Goal: Navigation & Orientation: Find specific page/section

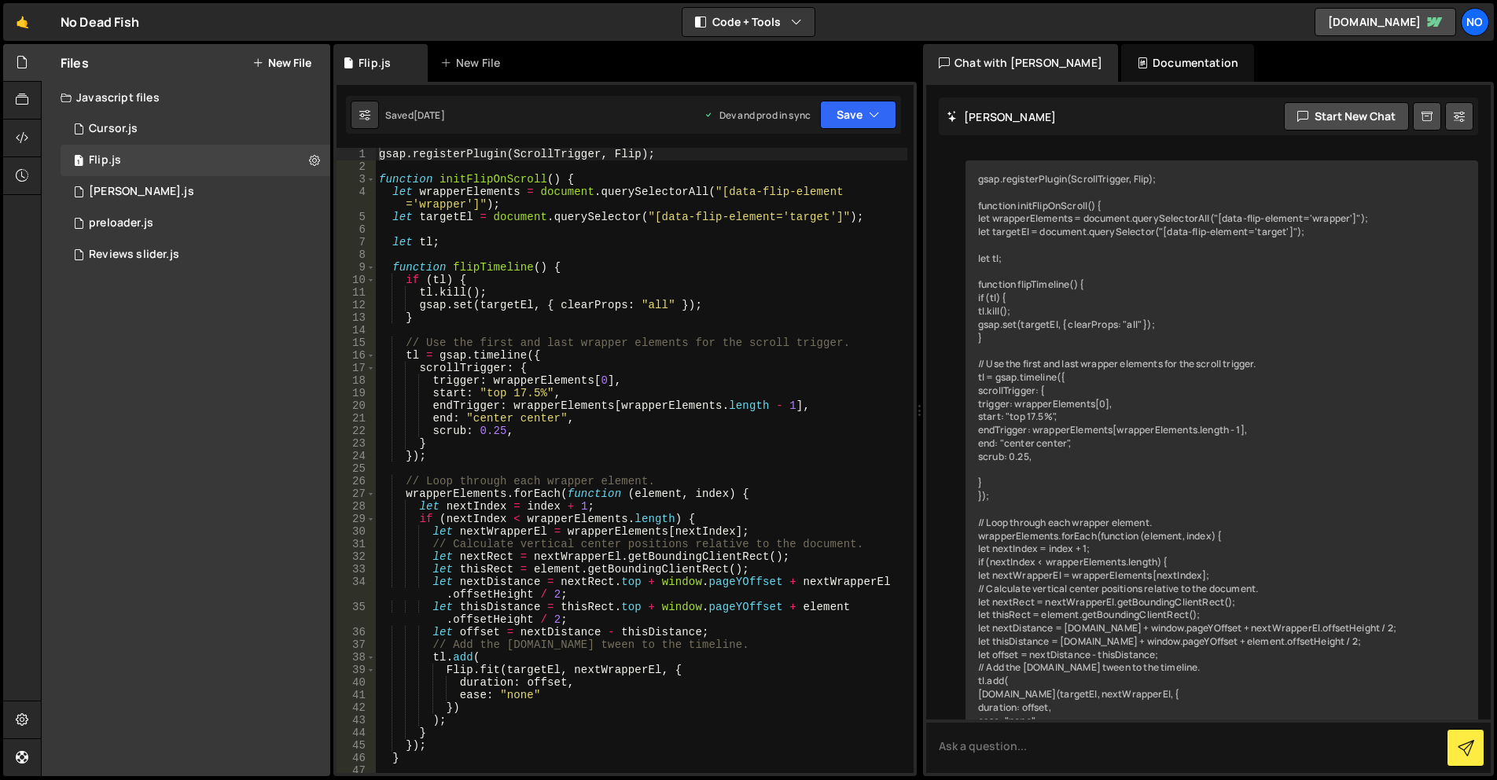
click at [27, 24] on link "🤙" at bounding box center [22, 22] width 39 height 38
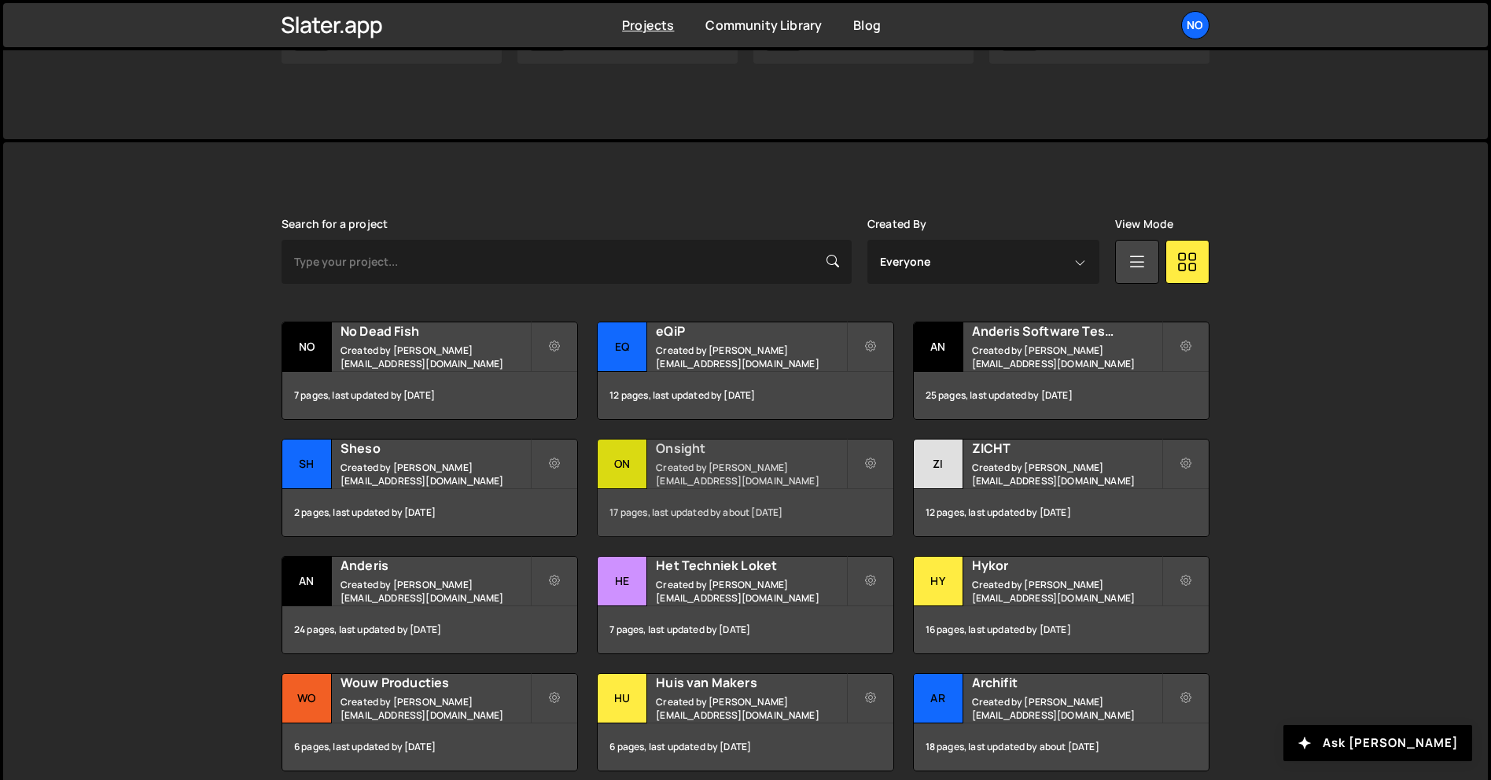
scroll to position [315, 0]
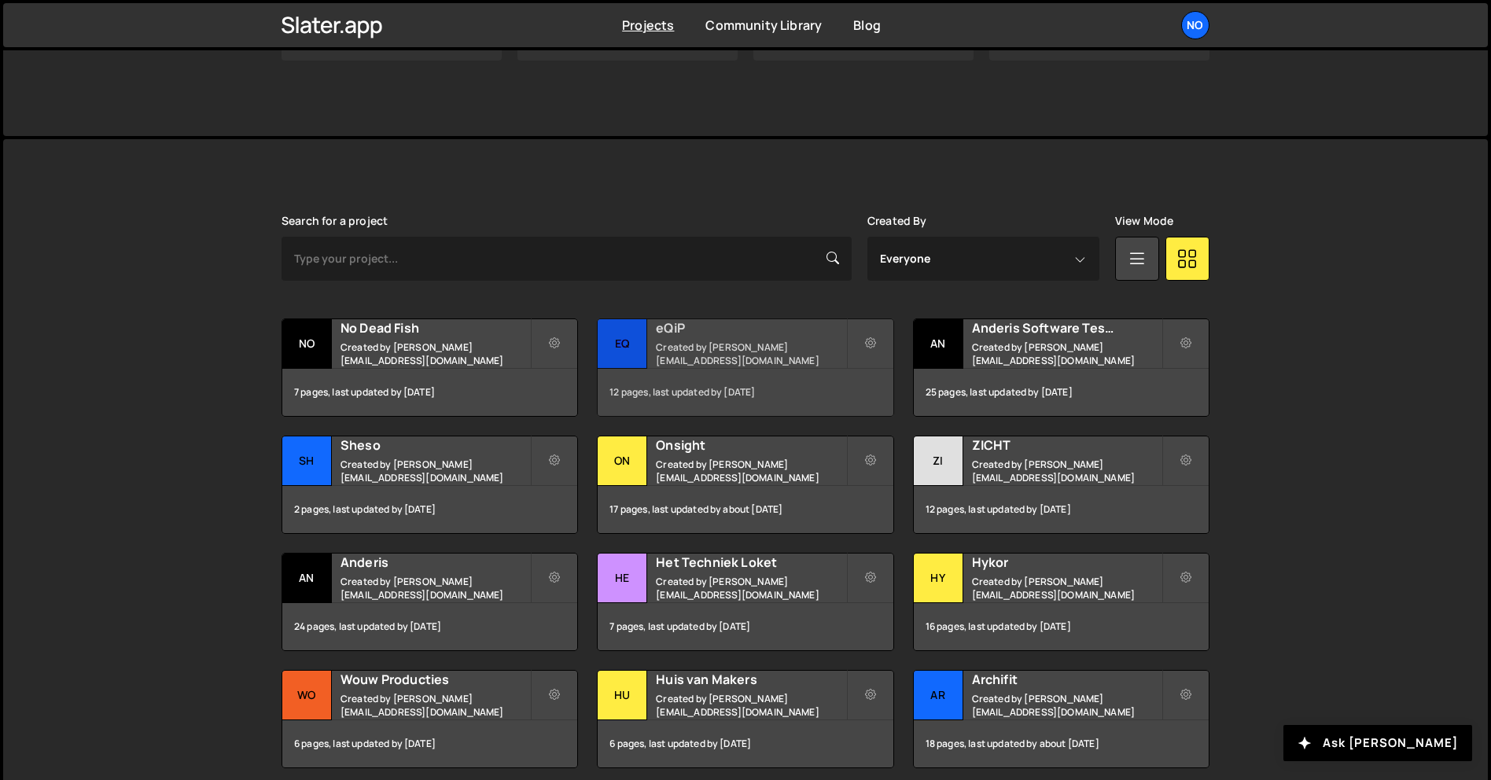
click at [732, 373] on div "12 pages, last updated by 12 months ago" at bounding box center [745, 392] width 295 height 47
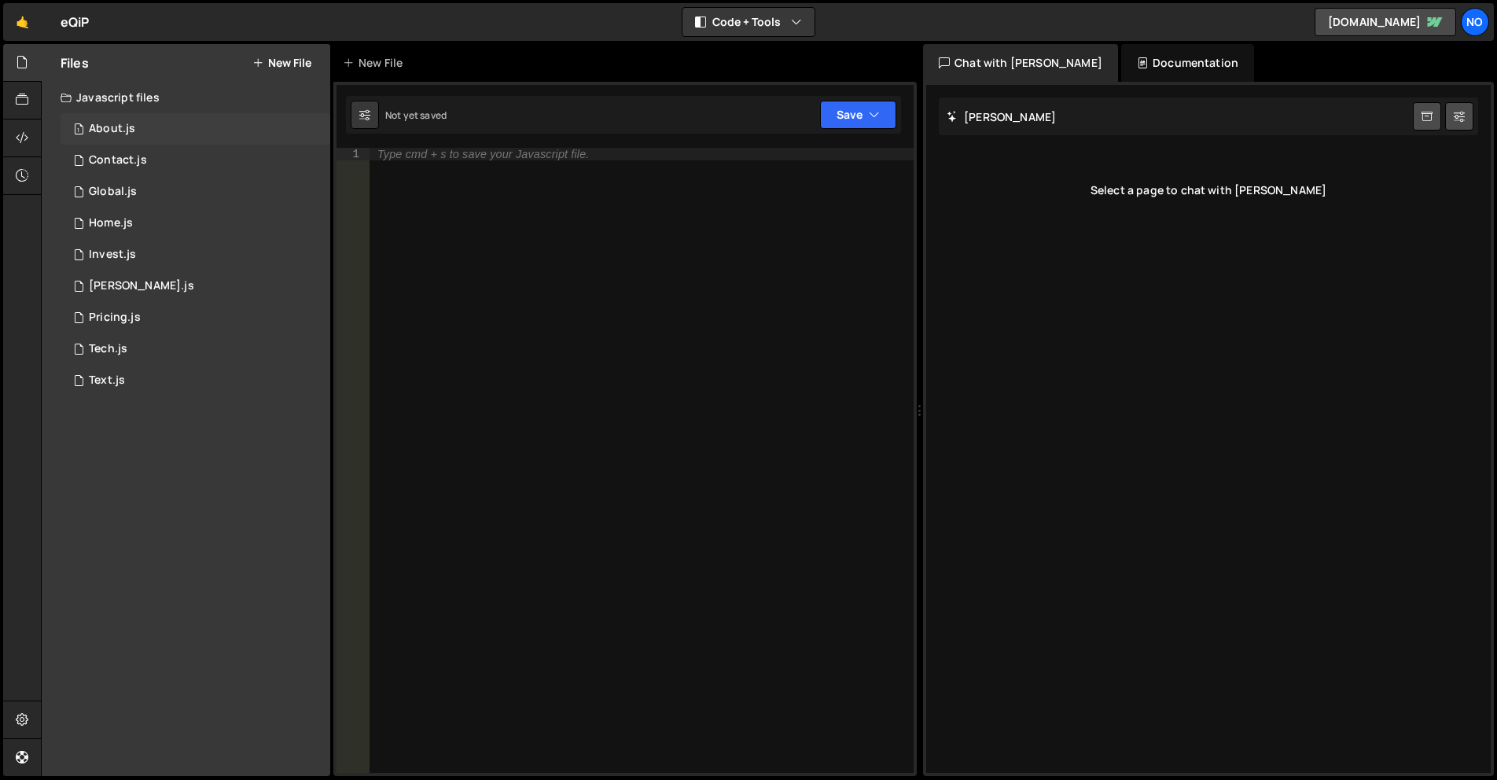
click at [136, 134] on div "1 About.js 0" at bounding box center [196, 128] width 270 height 31
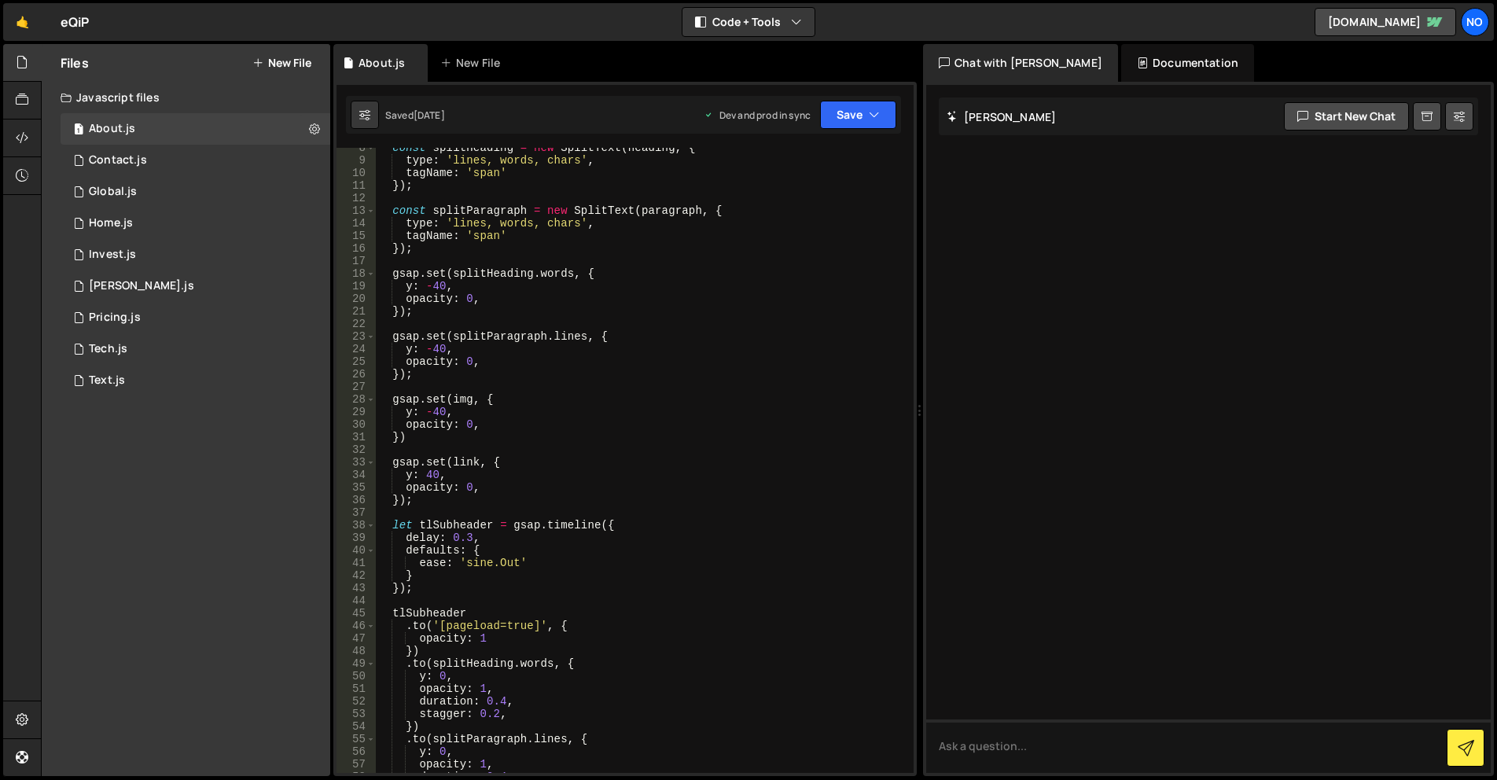
scroll to position [47, 0]
